Goal: Information Seeking & Learning: Learn about a topic

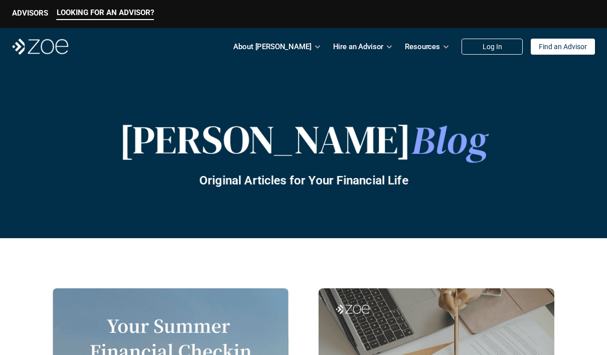
click at [574, 48] on p "Find an Advisor" at bounding box center [563, 47] width 48 height 9
click at [572, 47] on p "Find an Advisor" at bounding box center [563, 47] width 48 height 9
click at [564, 44] on p "Find an Advisor" at bounding box center [563, 47] width 48 height 9
click at [566, 48] on p "Find an Advisor" at bounding box center [563, 47] width 48 height 9
click at [566, 47] on p "Find an Advisor" at bounding box center [563, 47] width 48 height 9
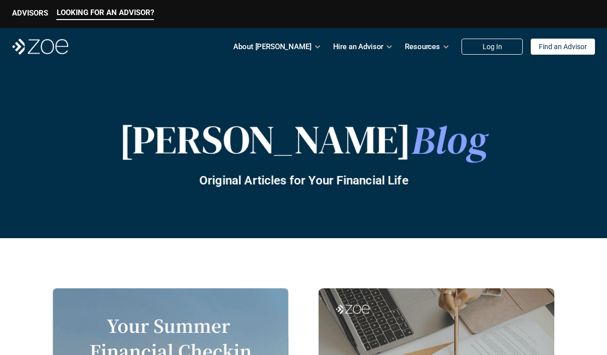
click at [561, 53] on div "Find an Advisor" at bounding box center [563, 47] width 64 height 16
click at [560, 52] on div "Find an Advisor" at bounding box center [563, 47] width 64 height 16
click at [559, 48] on p "Find an Advisor" at bounding box center [563, 47] width 48 height 9
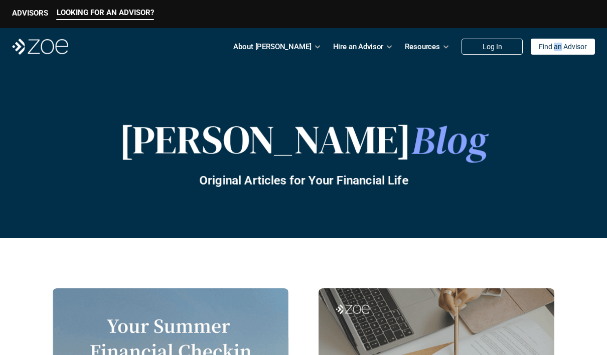
click at [239, 96] on div "[PERSON_NAME] Blog Original Articles for Your Financial Life" at bounding box center [303, 151] width 607 height 173
click at [570, 40] on div "Find an Advisor" at bounding box center [563, 47] width 64 height 16
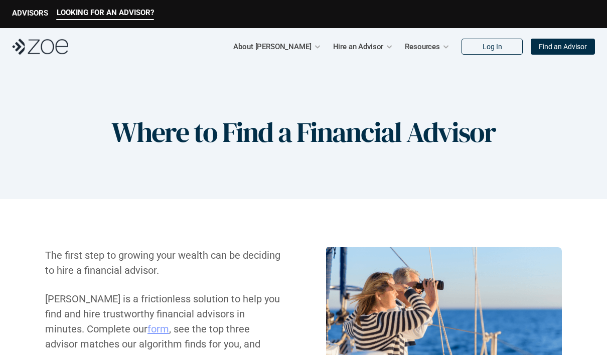
click at [317, 136] on h1 "Where to Find a Financial Advisor" at bounding box center [303, 132] width 384 height 34
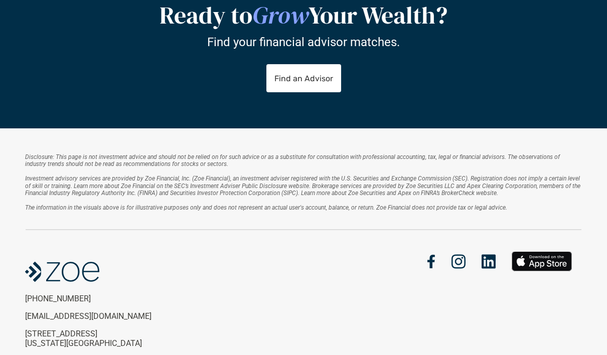
scroll to position [1867, 0]
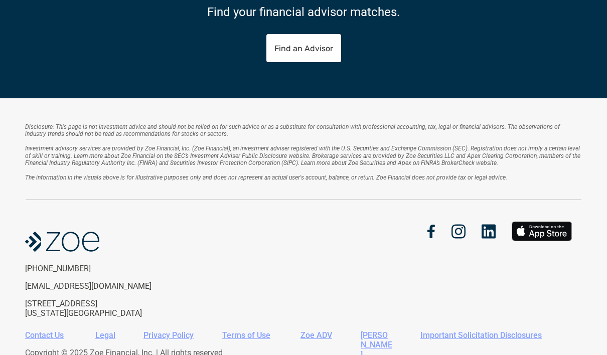
click at [228, 82] on div "Ready to Grow Your Wealth? Find your financial advisor matches. Find an Advisor" at bounding box center [303, 17] width 607 height 164
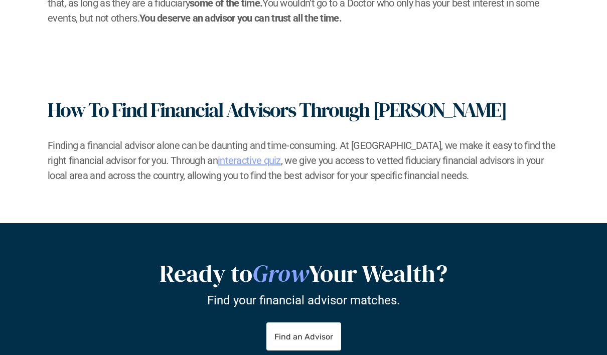
scroll to position [1586, 0]
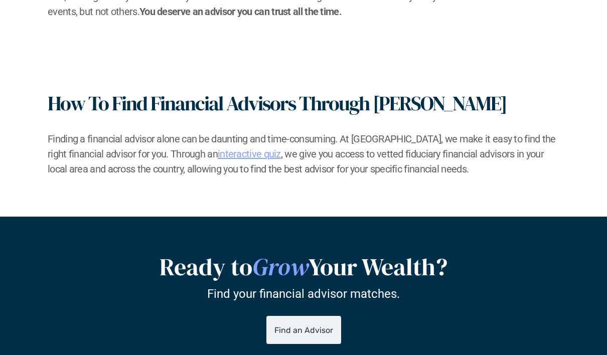
click at [307, 330] on p "Find an Advisor" at bounding box center [304, 330] width 59 height 10
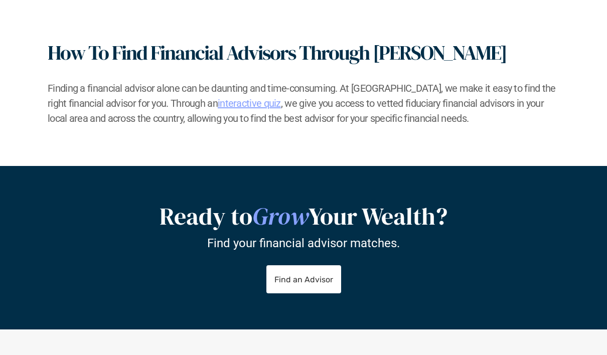
scroll to position [1636, 0]
